Goal: Information Seeking & Learning: Obtain resource

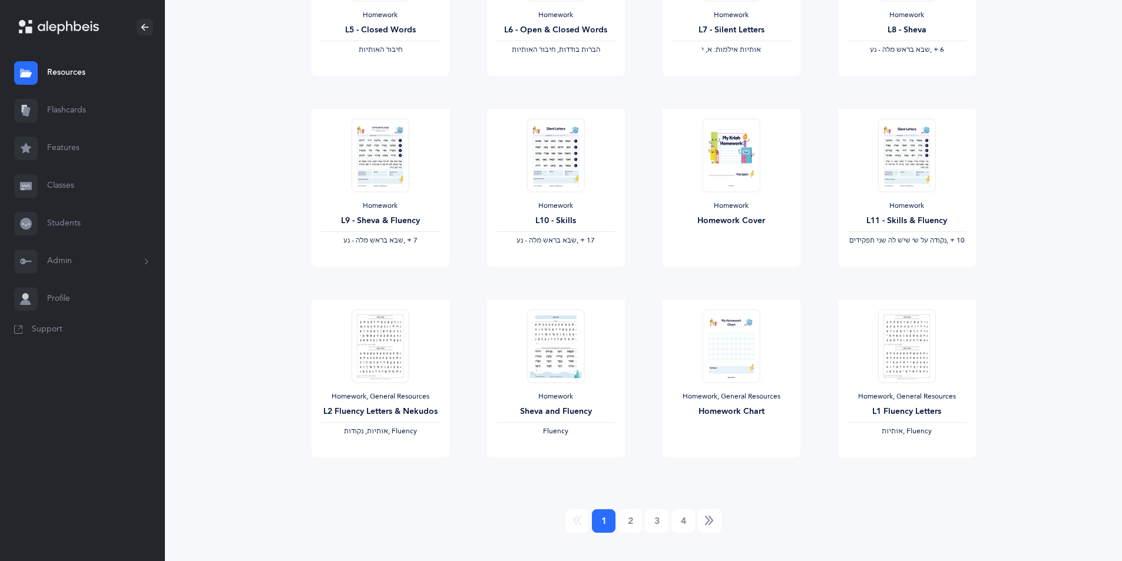
scroll to position [842, 0]
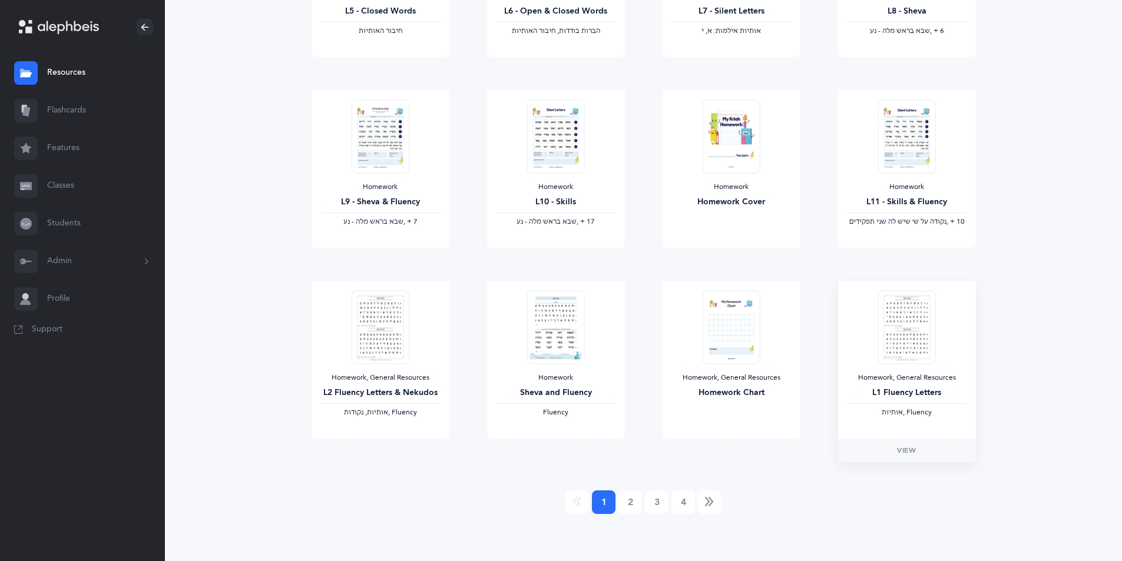
click at [862, 346] on div "Homework, General Resources L1 Fluency Letters ‫אותיות‬ , Fluency" at bounding box center [907, 360] width 138 height 158
click at [913, 341] on img at bounding box center [907, 327] width 58 height 74
click at [907, 450] on span "View" at bounding box center [906, 450] width 19 height 11
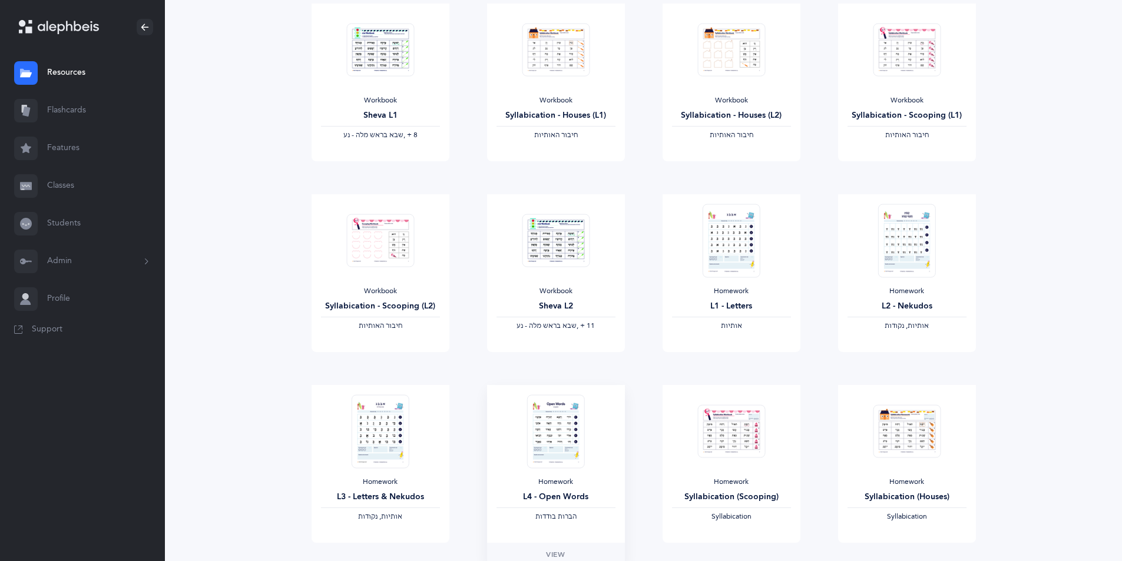
scroll to position [0, 0]
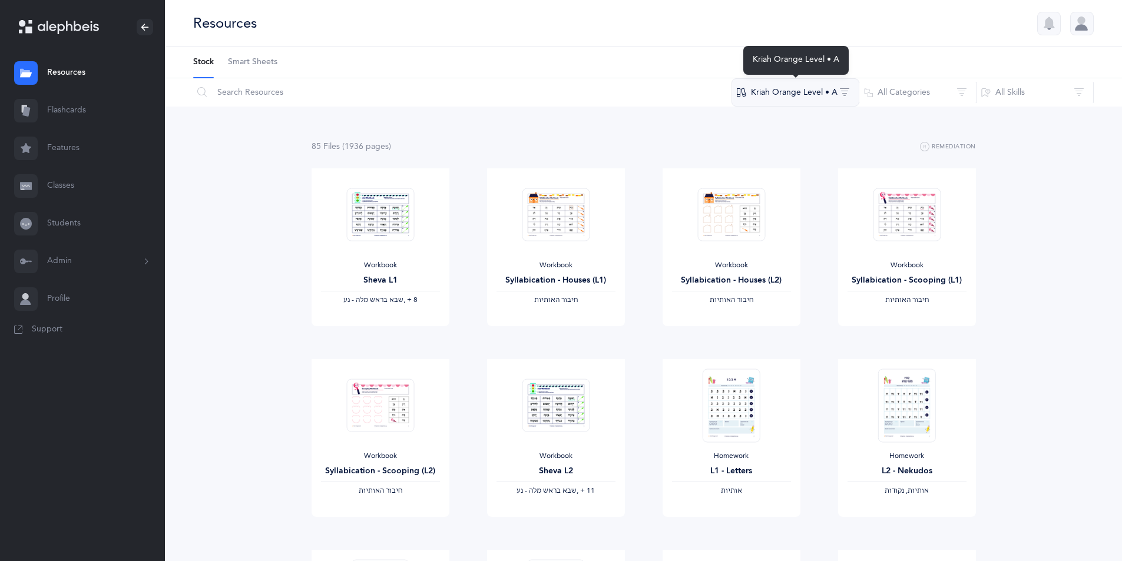
click at [846, 96] on button "Kriah Orange Level • A" at bounding box center [796, 92] width 128 height 28
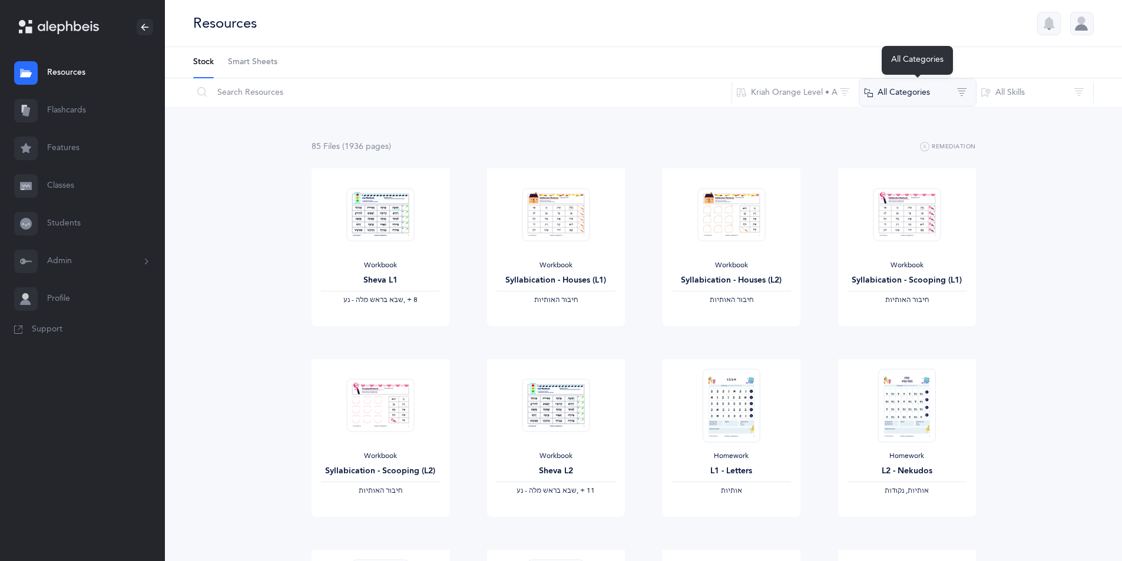
click at [965, 95] on button "All Categories" at bounding box center [918, 92] width 118 height 28
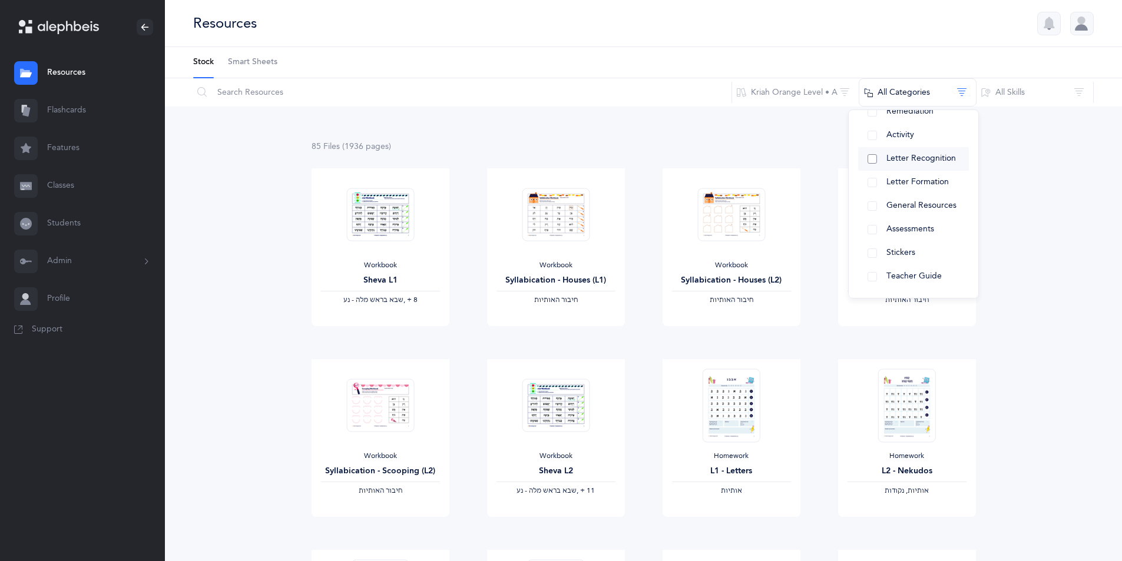
scroll to position [59, 0]
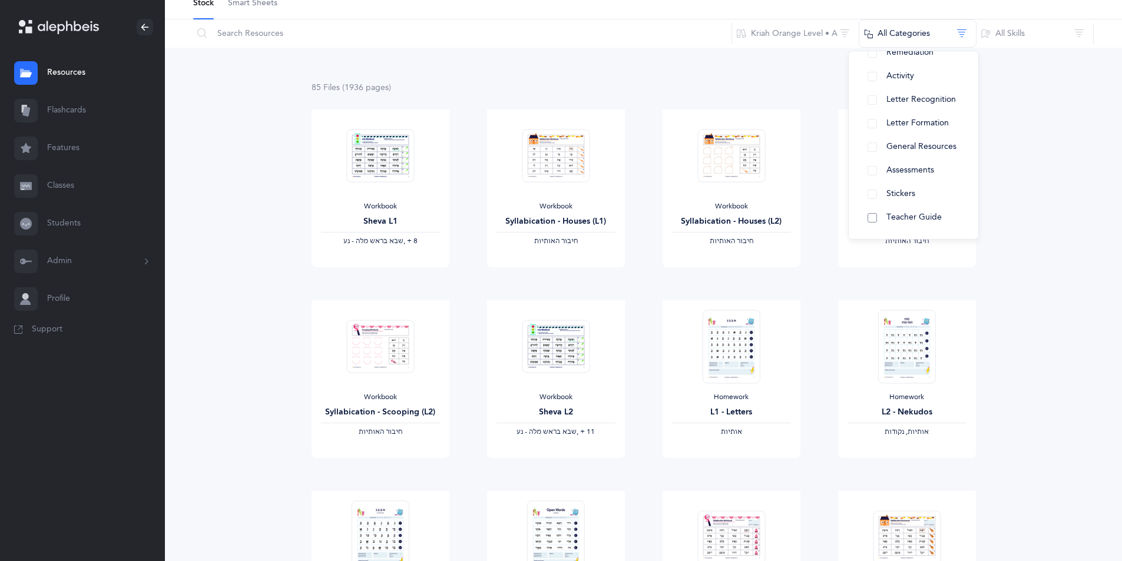
click at [872, 217] on button "Teacher Guide" at bounding box center [913, 218] width 111 height 24
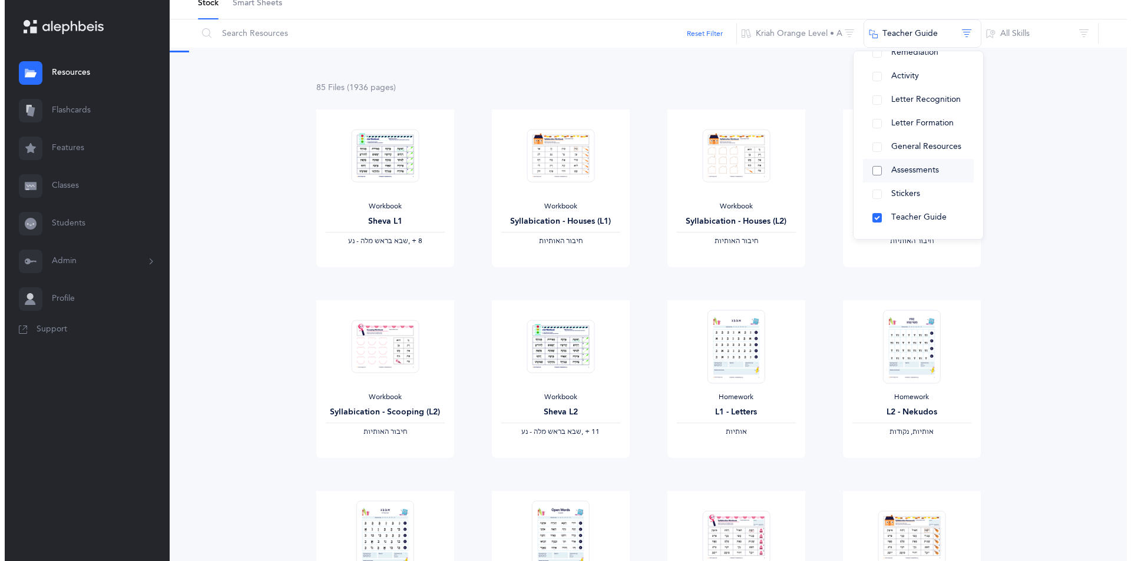
scroll to position [0, 0]
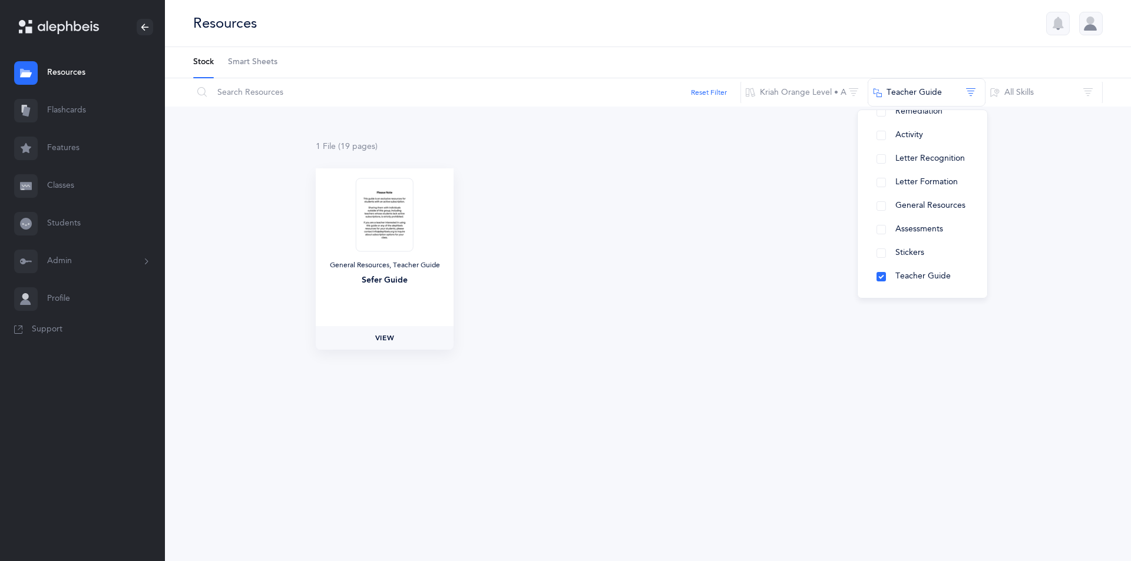
click at [381, 335] on span "View" at bounding box center [384, 338] width 19 height 11
click at [254, 95] on input "text" at bounding box center [467, 92] width 548 height 28
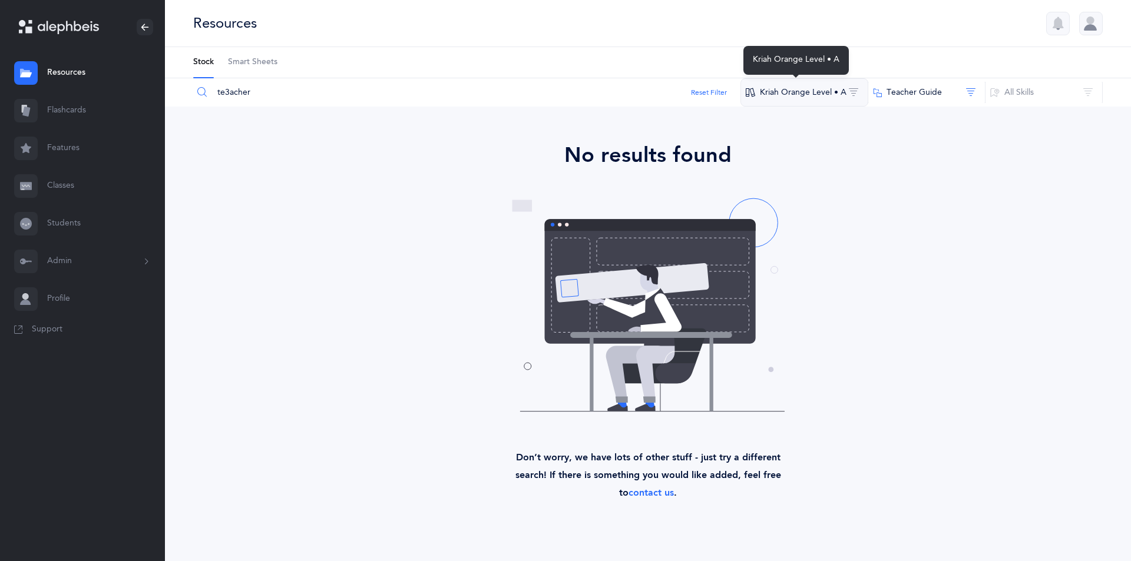
type input "te3acher"
click at [854, 94] on button "Kriah Orange Level • A" at bounding box center [804, 92] width 128 height 28
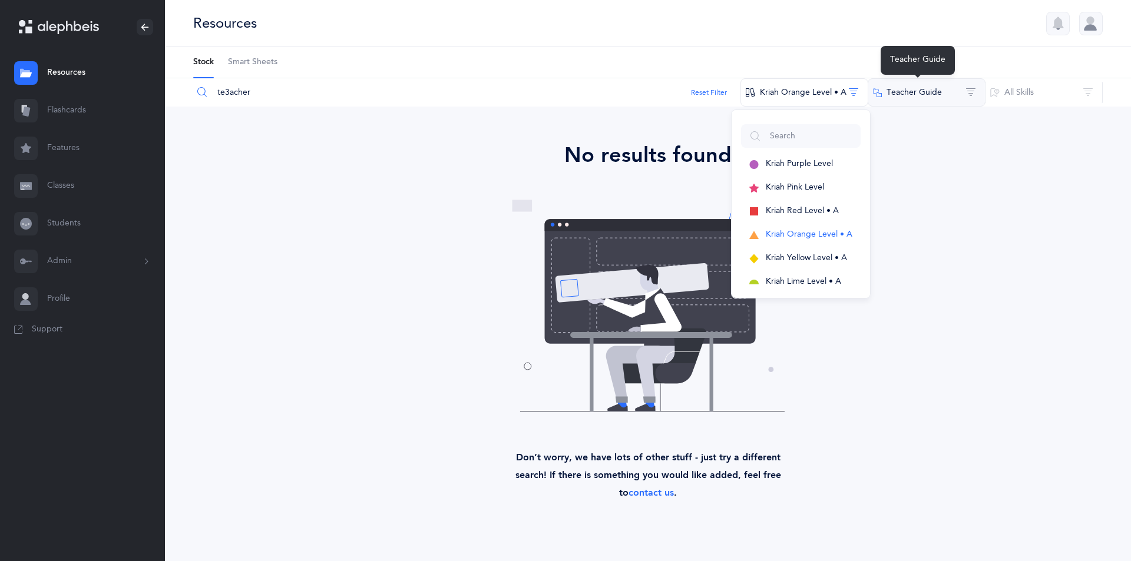
click at [971, 95] on button "Teacher Guide" at bounding box center [927, 92] width 118 height 28
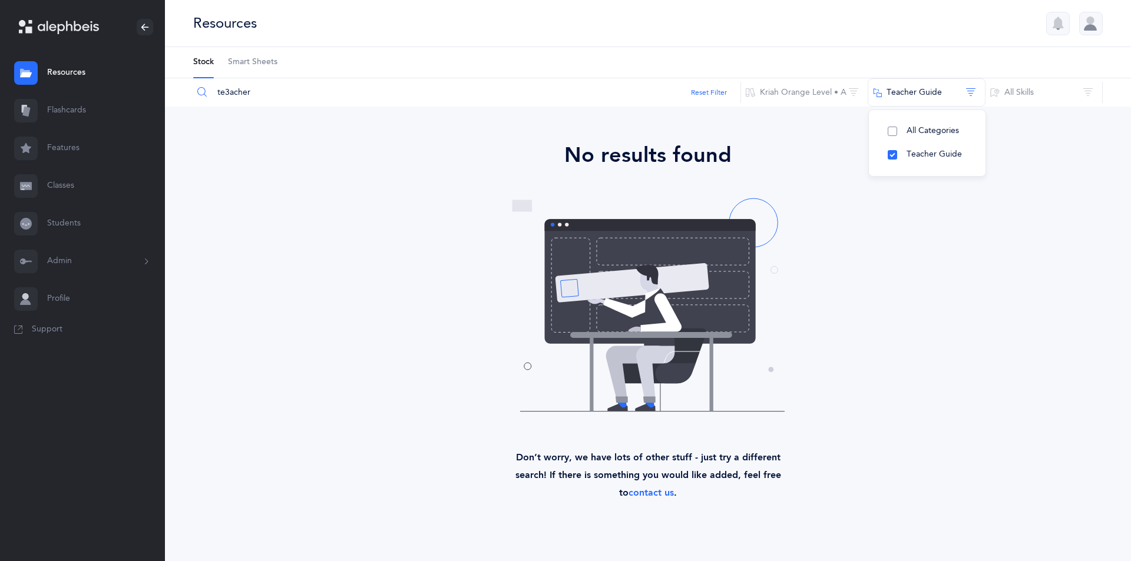
click at [897, 134] on button "All Categories" at bounding box center [927, 132] width 98 height 24
